Goal: Information Seeking & Learning: Learn about a topic

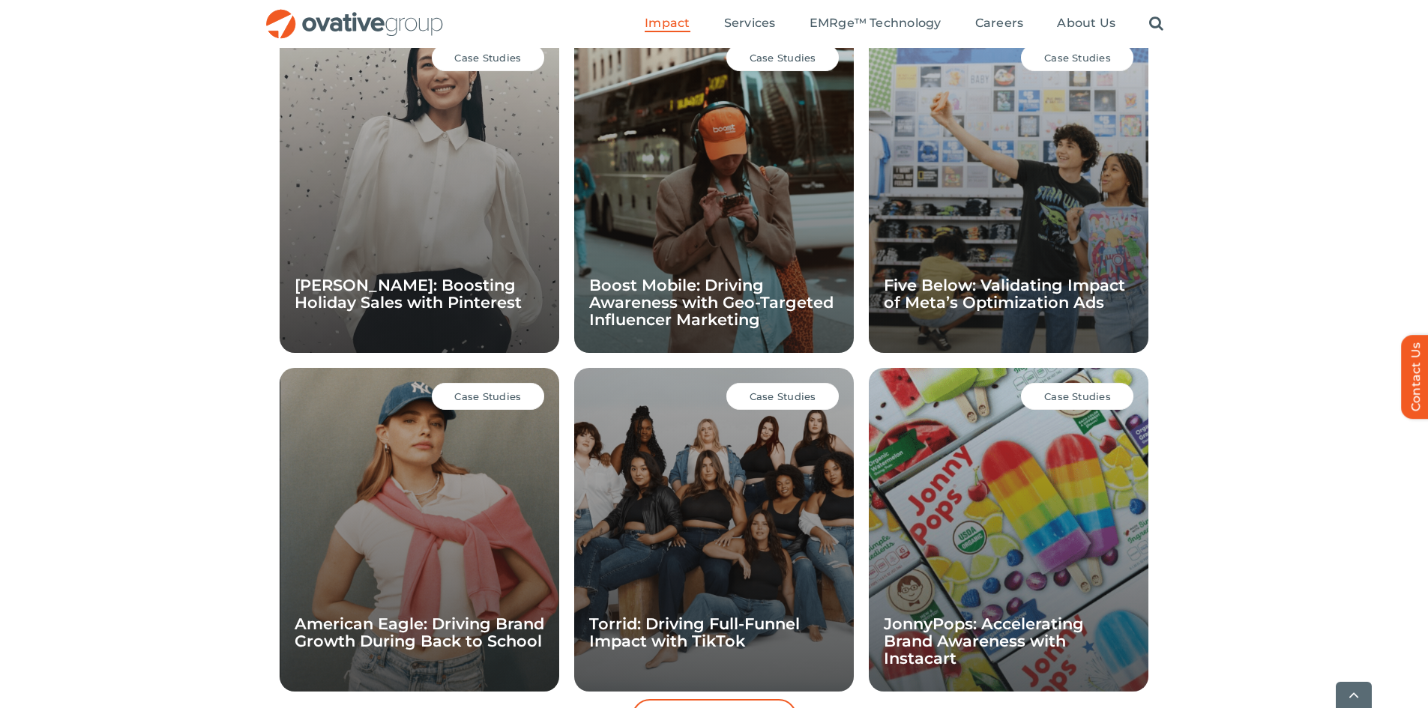
click at [528, 170] on div "Case Studies Ann Taylor: Boosting Holiday Sales with Pinterest" at bounding box center [420, 191] width 280 height 324
click at [950, 199] on div "Case Studies Five Below: Validating Impact of Meta’s Optimization Ads" at bounding box center [1009, 191] width 280 height 324
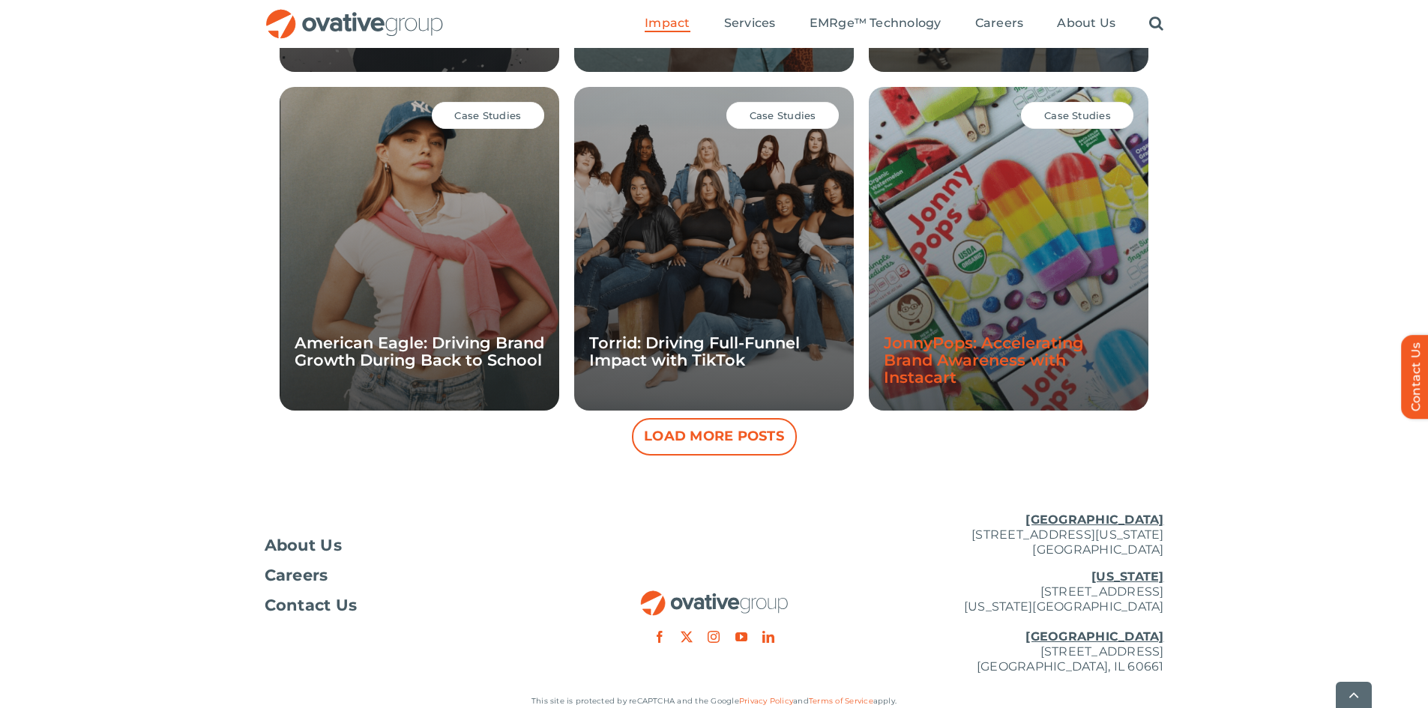
scroll to position [1417, 0]
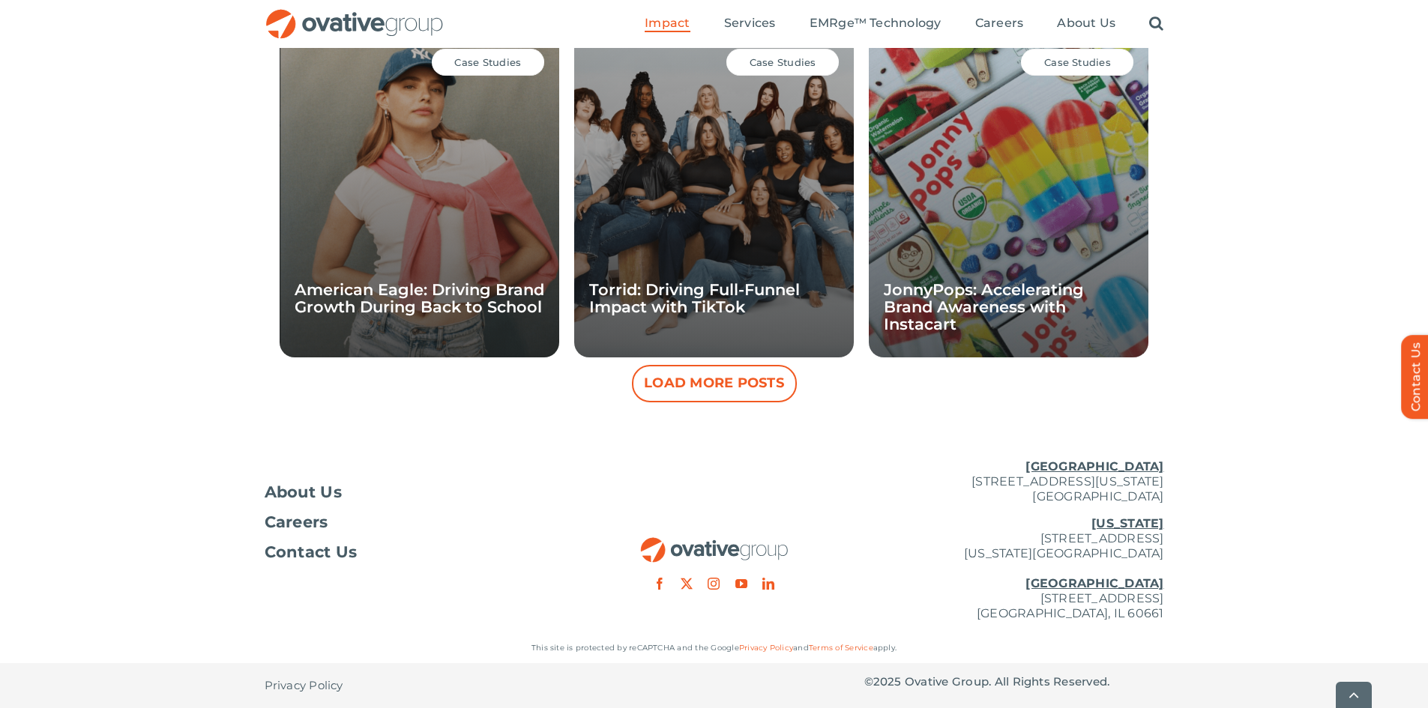
click at [717, 381] on button "Load More Posts" at bounding box center [714, 383] width 165 height 37
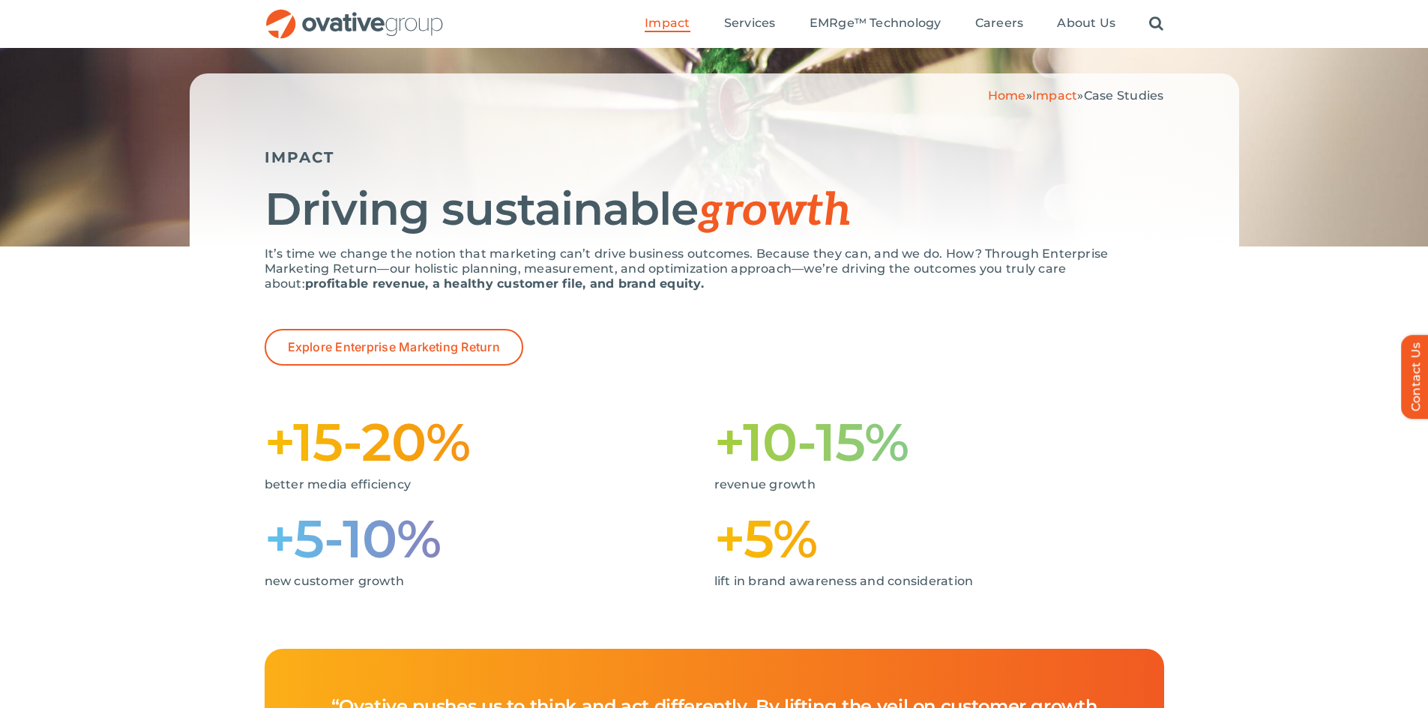
scroll to position [150, 0]
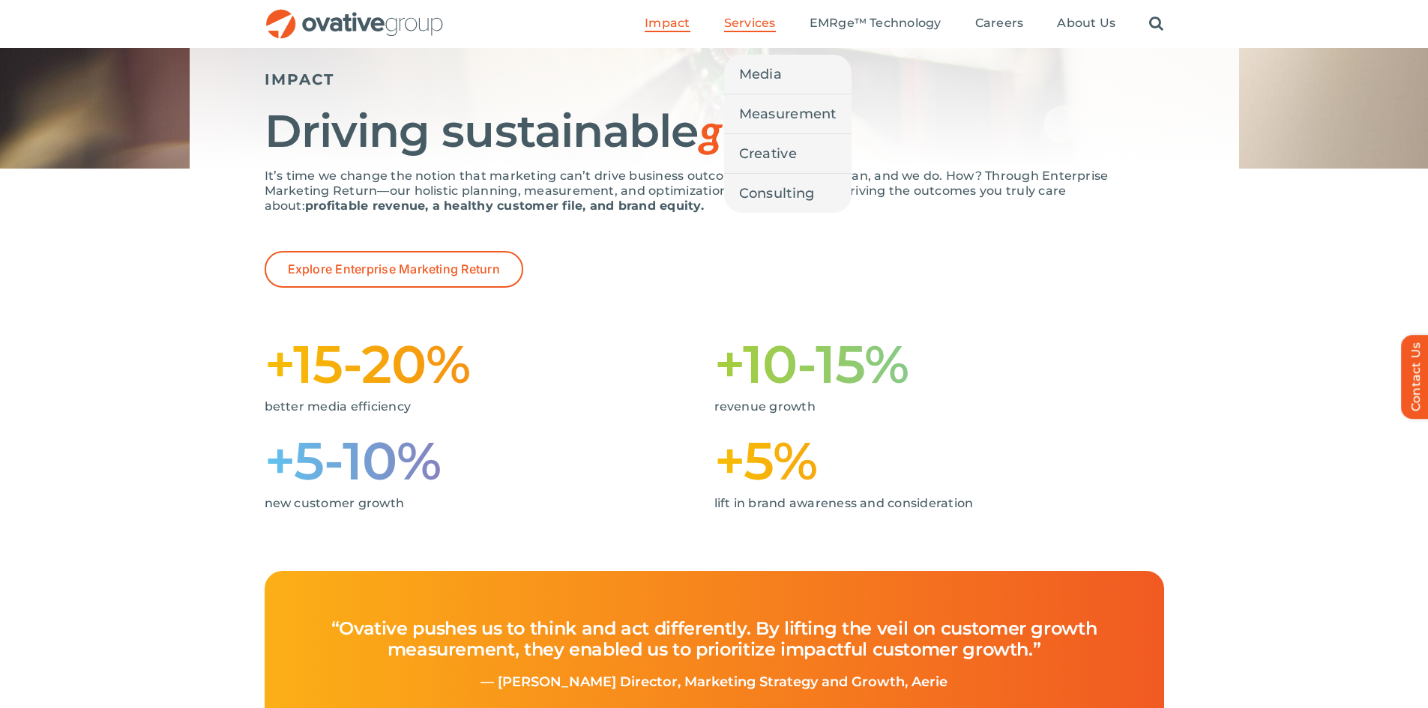
click at [752, 22] on span "Services" at bounding box center [750, 23] width 52 height 15
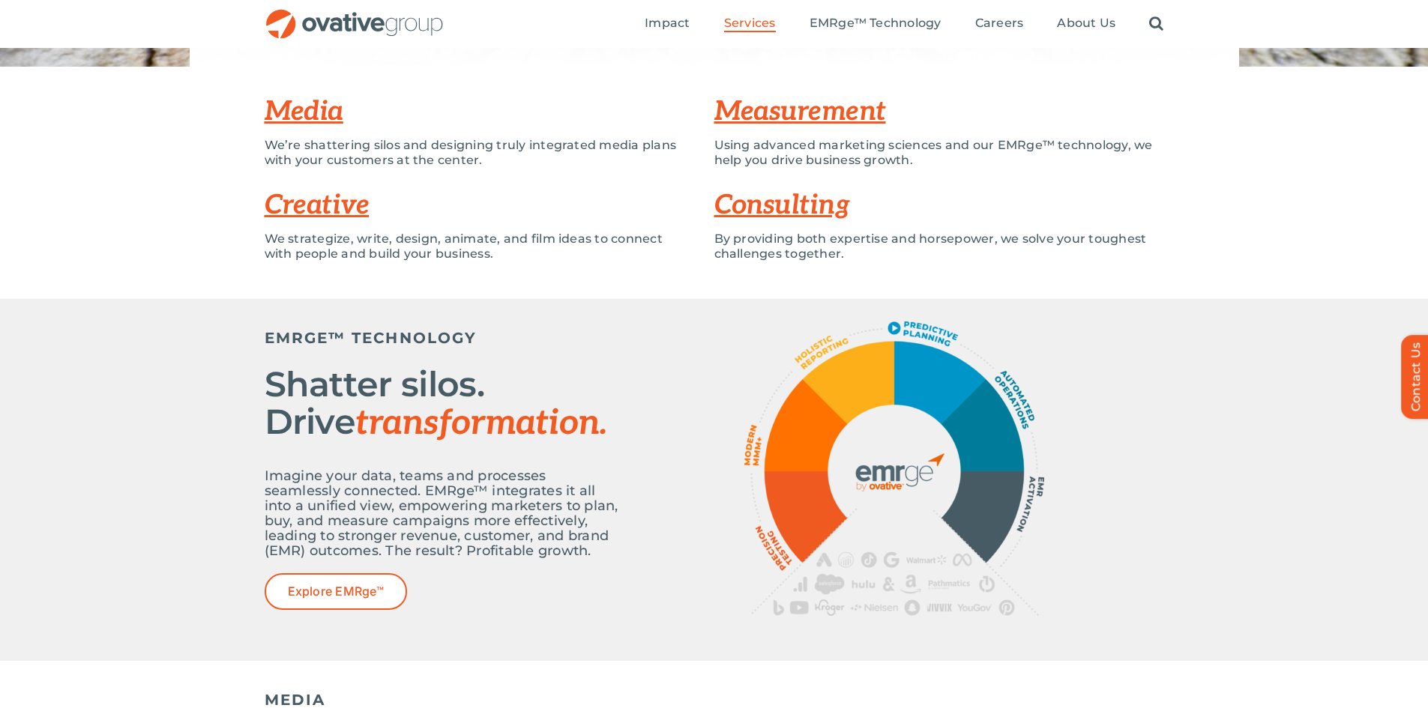
scroll to position [150, 0]
